Goal: Transaction & Acquisition: Book appointment/travel/reservation

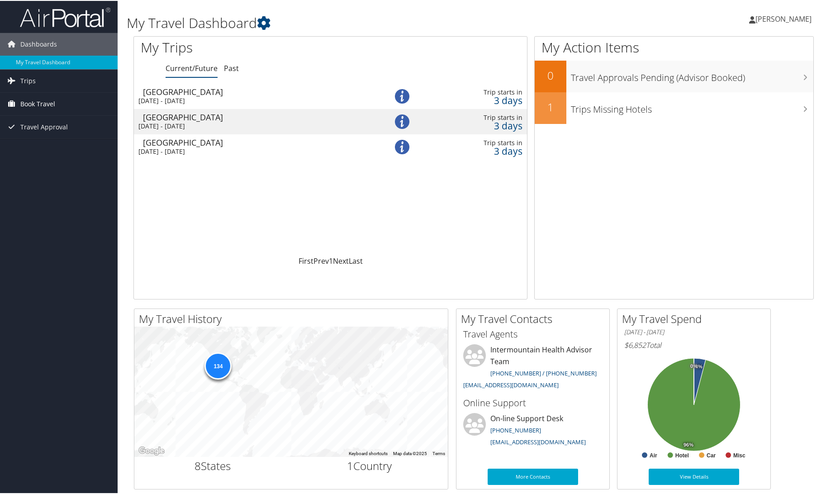
click at [27, 102] on span "Book Travel" at bounding box center [37, 103] width 35 height 23
click at [23, 147] on link "Book/Manage Online Trips" at bounding box center [59, 149] width 118 height 14
